Goal: Complete Application Form: Complete application form

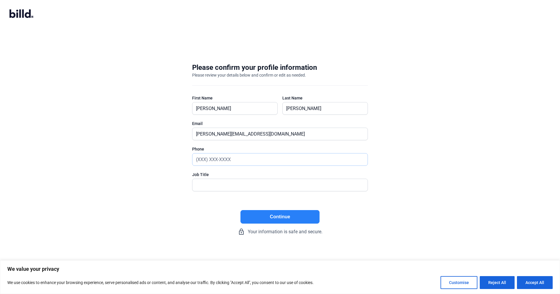
click at [234, 158] on input "text" at bounding box center [279, 159] width 175 height 12
type input "[PHONE_NUMBER]"
click at [201, 186] on input "text" at bounding box center [276, 185] width 169 height 12
type input "PRESIDENT"
click at [291, 219] on button "Continue" at bounding box center [279, 216] width 79 height 13
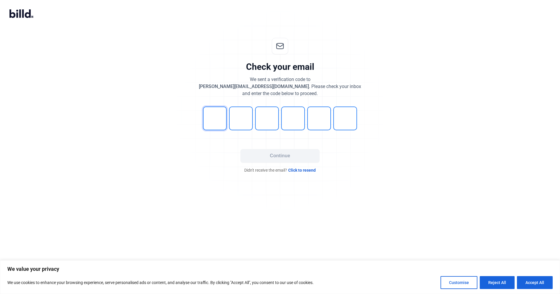
click at [219, 120] on input "tel" at bounding box center [215, 118] width 24 height 24
type input "3"
type input "2"
type input "4"
type input "8"
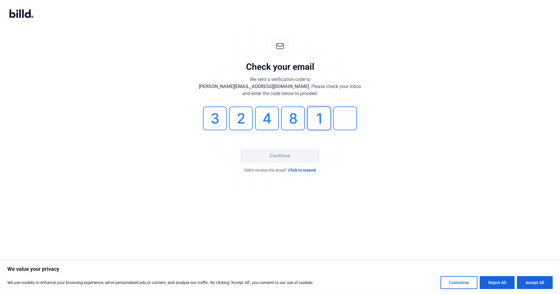
type input "1"
type input "5"
click at [279, 155] on button "Continue" at bounding box center [279, 155] width 79 height 13
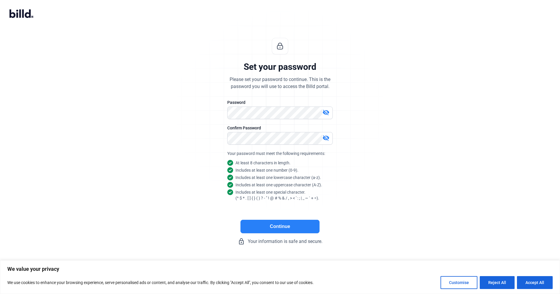
click at [328, 112] on mat-icon "visibility_off" at bounding box center [326, 112] width 7 height 7
click at [225, 116] on div "Set your password Please set your password to continue. This is the password yo…" at bounding box center [280, 141] width 195 height 226
click at [379, 145] on div "Set your password Please set your password to continue. This is the password yo…" at bounding box center [280, 141] width 560 height 226
click at [326, 139] on mat-icon "visibility_off" at bounding box center [326, 137] width 7 height 7
click at [276, 230] on button "Continue" at bounding box center [279, 225] width 79 height 13
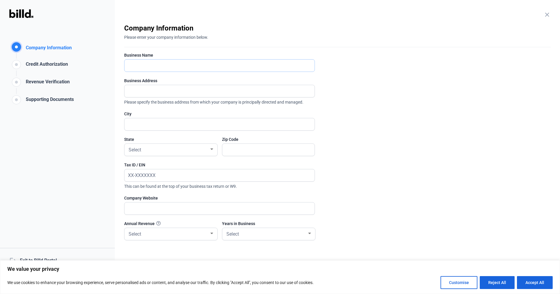
click at [154, 62] on input "text" at bounding box center [216, 65] width 184 height 12
type input "DIRTXPRO. LLC"
type input "[STREET_ADDRESS][PERSON_NAME] STE 244-354"
type input "frisco"
type input "75035"
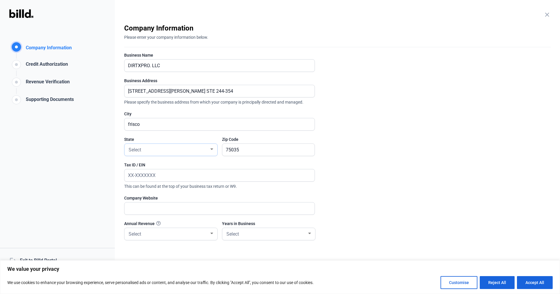
click at [142, 152] on div "Select" at bounding box center [168, 149] width 82 height 8
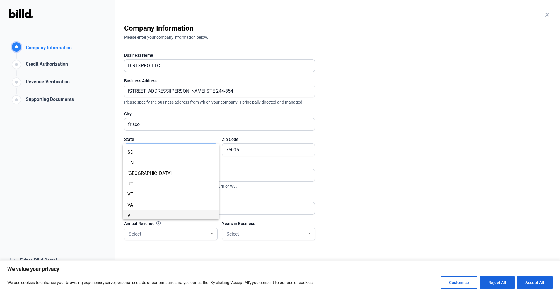
scroll to position [415, 0]
click at [133, 187] on span "[GEOGRAPHIC_DATA]" at bounding box center [149, 188] width 44 height 6
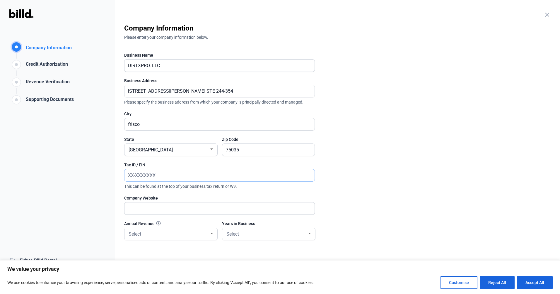
click at [158, 176] on input "text" at bounding box center [216, 175] width 184 height 12
type input "[US_EMPLOYER_IDENTIFICATION_NUMBER]"
click at [153, 209] on input "text" at bounding box center [219, 208] width 190 height 12
type input "[DOMAIN_NAME]"
click at [167, 231] on div "Select" at bounding box center [168, 233] width 82 height 8
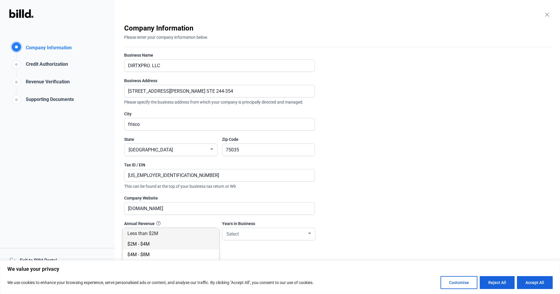
click at [146, 243] on span "$2M - $4M" at bounding box center [138, 244] width 22 height 6
click at [265, 235] on div "Select" at bounding box center [266, 233] width 82 height 8
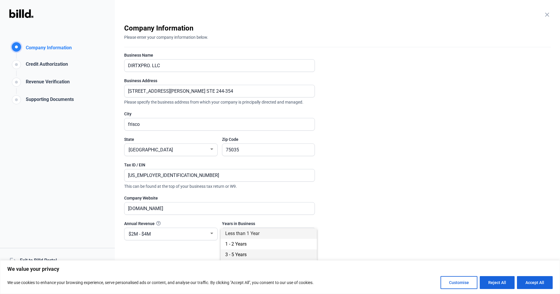
click at [245, 253] on span "3 - 5 Years" at bounding box center [235, 254] width 21 height 6
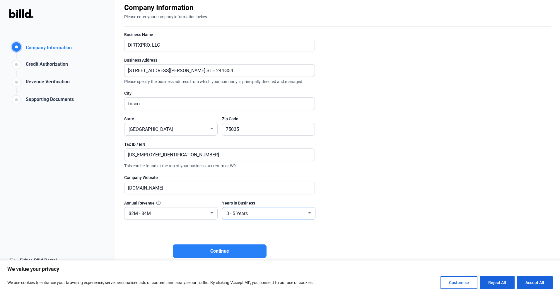
scroll to position [27, 0]
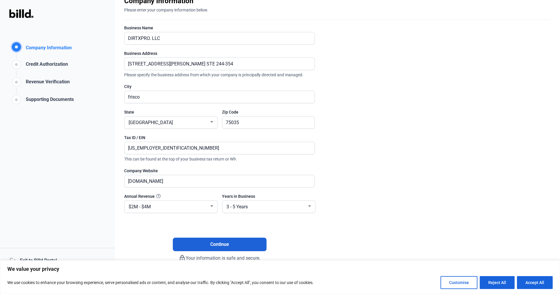
click at [221, 245] on span "Continue" at bounding box center [219, 243] width 19 height 7
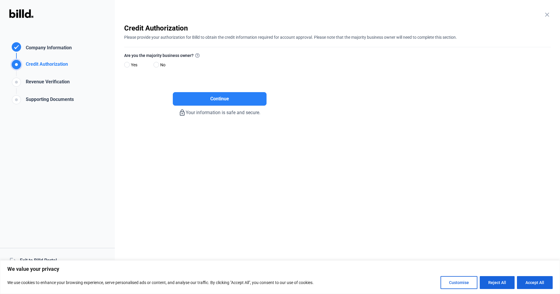
scroll to position [0, 0]
click at [128, 64] on span at bounding box center [127, 65] width 6 height 6
click at [128, 64] on input "Yes" at bounding box center [126, 65] width 4 height 4
radio input "true"
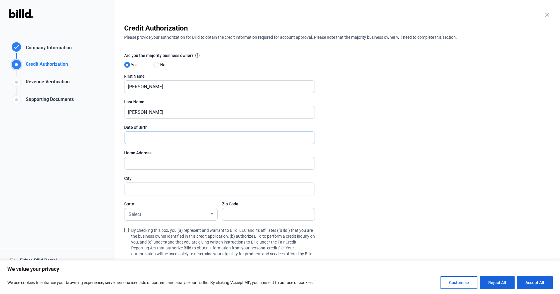
click at [149, 139] on input "text" at bounding box center [219, 138] width 190 height 12
type input "9_/__/____"
type input "[DATE]"
click at [139, 163] on input "text" at bounding box center [216, 163] width 184 height 12
type input "[STREET_ADDRESS]"
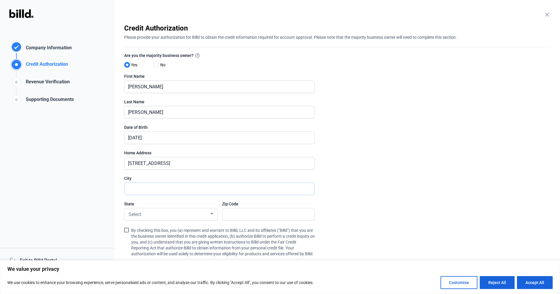
type input "FRISCO"
type input "75035"
click at [139, 214] on span "Select" at bounding box center [135, 214] width 13 height 6
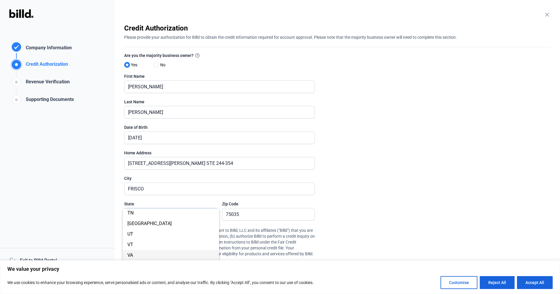
scroll to position [415, 0]
click at [130, 253] on span "[GEOGRAPHIC_DATA]" at bounding box center [149, 253] width 44 height 6
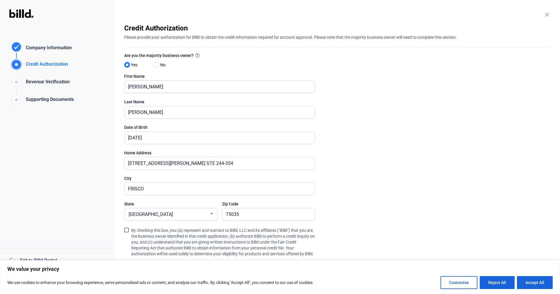
click at [125, 231] on span at bounding box center [126, 229] width 5 height 5
click at [0, 0] on input "By checking this box, you (a) represent and warrant to Billd, LLC and its affil…" at bounding box center [0, 0] width 0 height 0
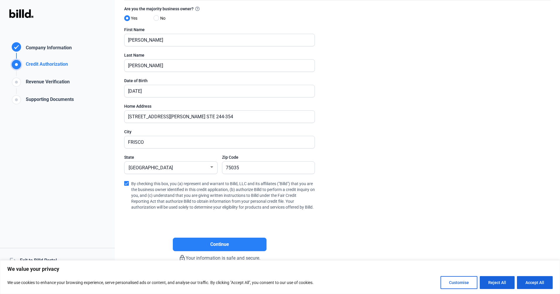
scroll to position [53, 0]
drag, startPoint x: 196, startPoint y: 109, endPoint x: 124, endPoint y: 111, distance: 72.1
click at [124, 111] on div "close Company Information Please enter your company information below. Business…" at bounding box center [337, 147] width 445 height 294
type input "[STREET_ADDRESS]"
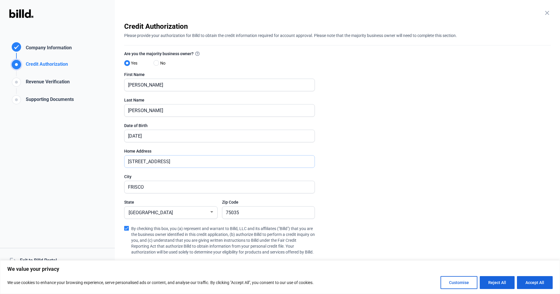
scroll to position [0, 0]
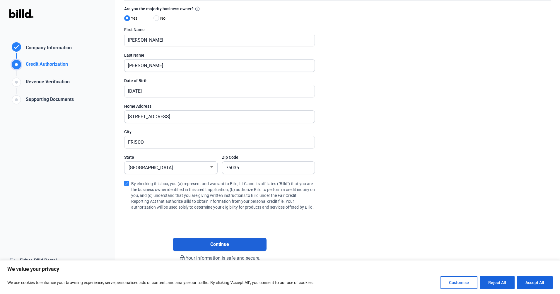
click at [231, 241] on button "Continue" at bounding box center [220, 243] width 94 height 13
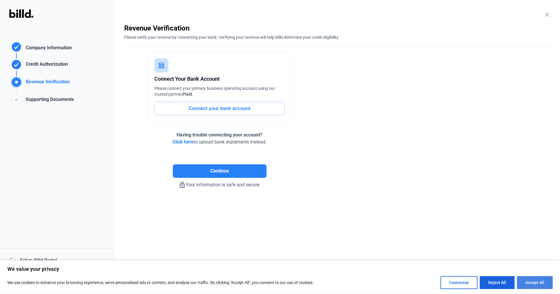
click at [542, 281] on button "Accept All" at bounding box center [535, 282] width 36 height 13
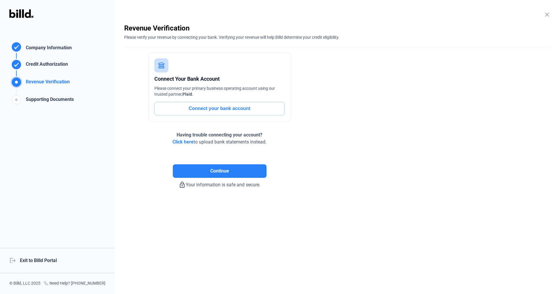
click at [186, 142] on span "Click here" at bounding box center [183, 142] width 21 height 6
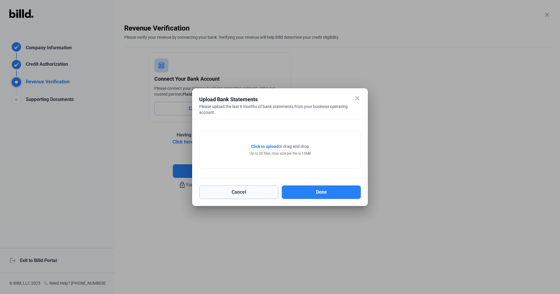
click at [258, 191] on button "Cancel" at bounding box center [238, 191] width 79 height 13
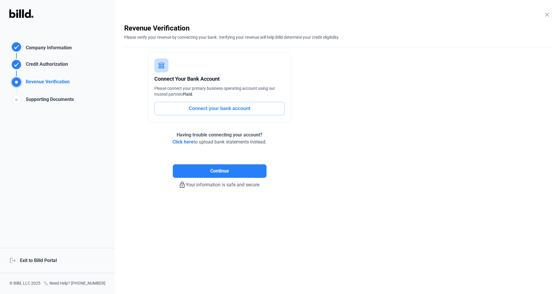
click at [547, 15] on mat-icon "close" at bounding box center [547, 14] width 7 height 7
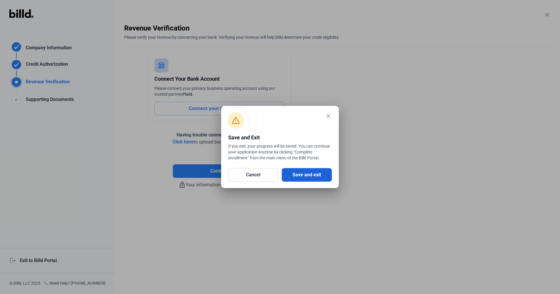
click at [315, 177] on button "Save and exit" at bounding box center [307, 174] width 50 height 13
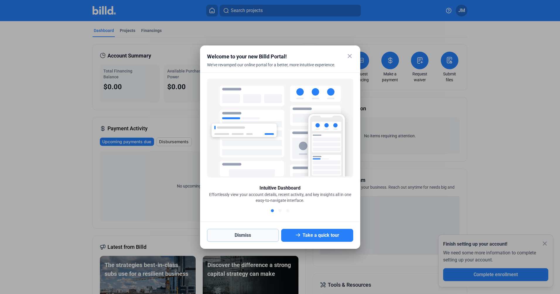
click at [253, 234] on button "Dismiss" at bounding box center [243, 234] width 72 height 13
